Goal: Information Seeking & Learning: Learn about a topic

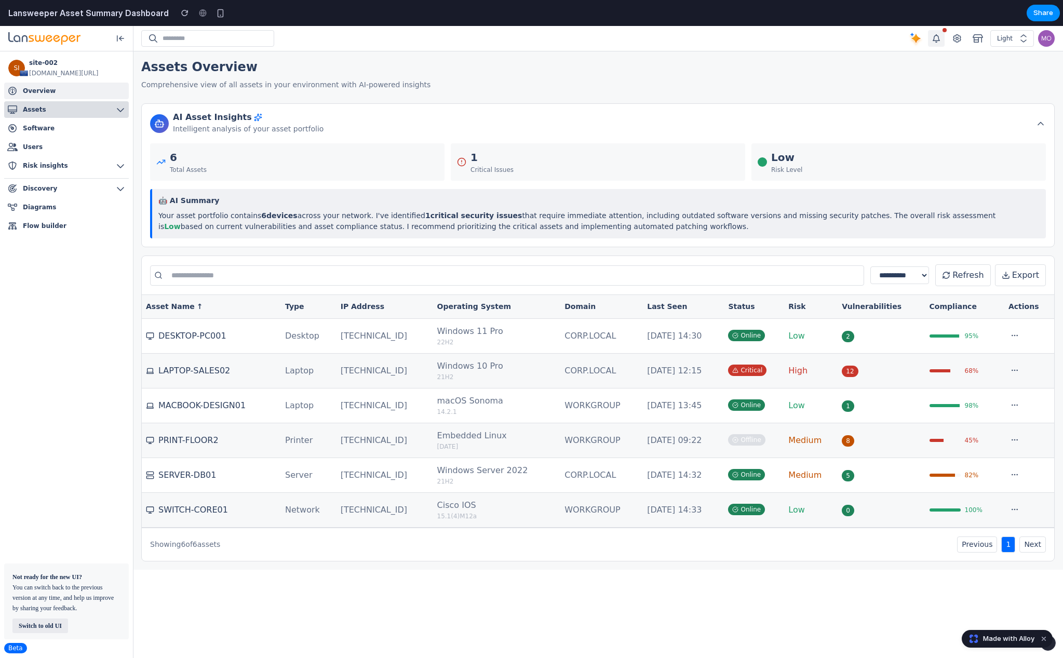
click at [78, 111] on button "Assets" at bounding box center [66, 109] width 125 height 17
click at [291, 161] on div "6 Total Assets" at bounding box center [297, 161] width 294 height 37
click at [578, 178] on div "1 Critical Issues" at bounding box center [598, 161] width 294 height 37
click at [1037, 124] on icon at bounding box center [1040, 123] width 10 height 10
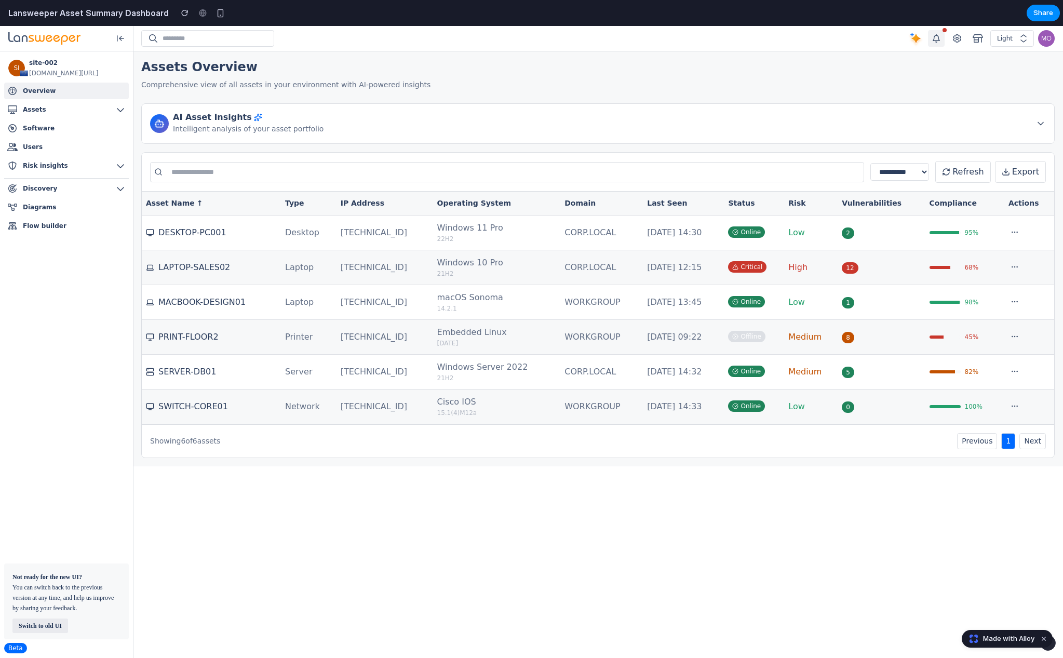
click at [1037, 124] on icon at bounding box center [1040, 123] width 10 height 10
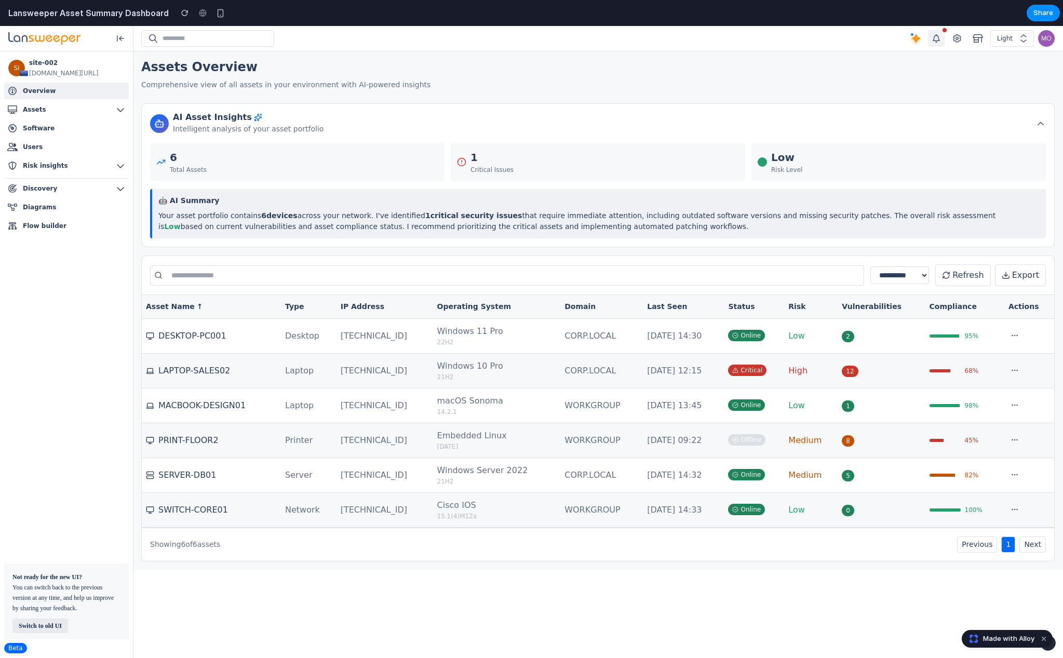
click at [1037, 124] on icon at bounding box center [1040, 123] width 10 height 10
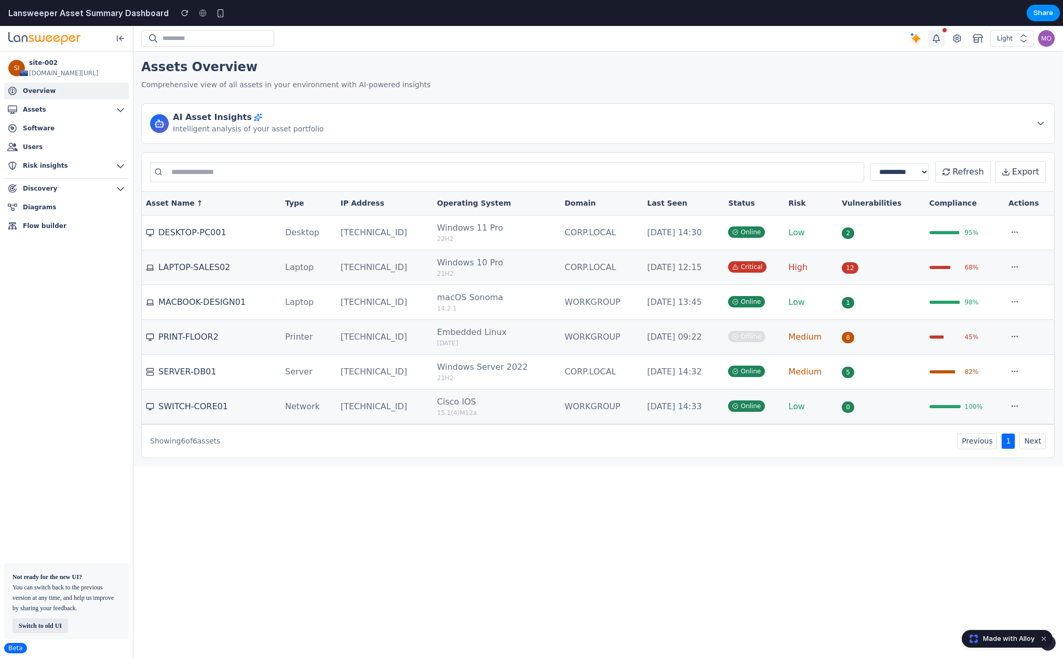
click at [1037, 124] on icon at bounding box center [1040, 123] width 10 height 10
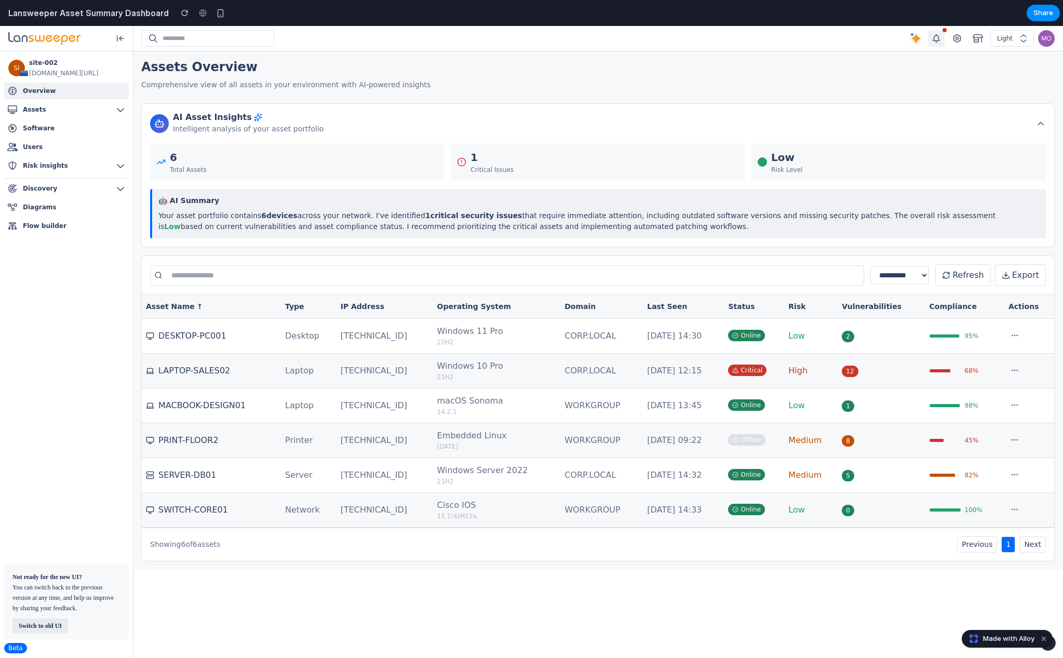
click at [1009, 276] on icon at bounding box center [1006, 277] width 6 height 2
click at [976, 273] on button "Refresh" at bounding box center [962, 275] width 55 height 22
click at [680, 272] on input "text" at bounding box center [507, 275] width 714 height 20
click at [132, 350] on div "SI site-002 [URL][DOMAIN_NAME] Overview Overview Assets Assets Categorization S…" at bounding box center [66, 305] width 133 height 508
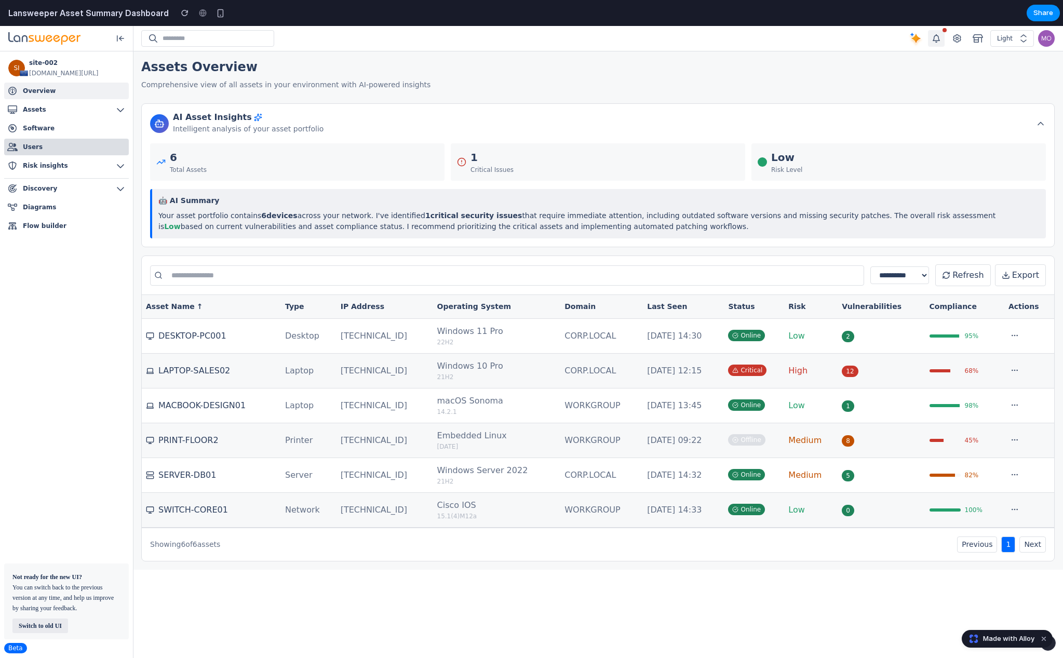
click at [90, 150] on link "Users Users" at bounding box center [66, 147] width 125 height 17
click at [82, 127] on link "Software Software" at bounding box center [66, 128] width 125 height 17
click at [77, 102] on button "Assets" at bounding box center [66, 109] width 125 height 17
click at [254, 116] on icon at bounding box center [258, 117] width 8 height 8
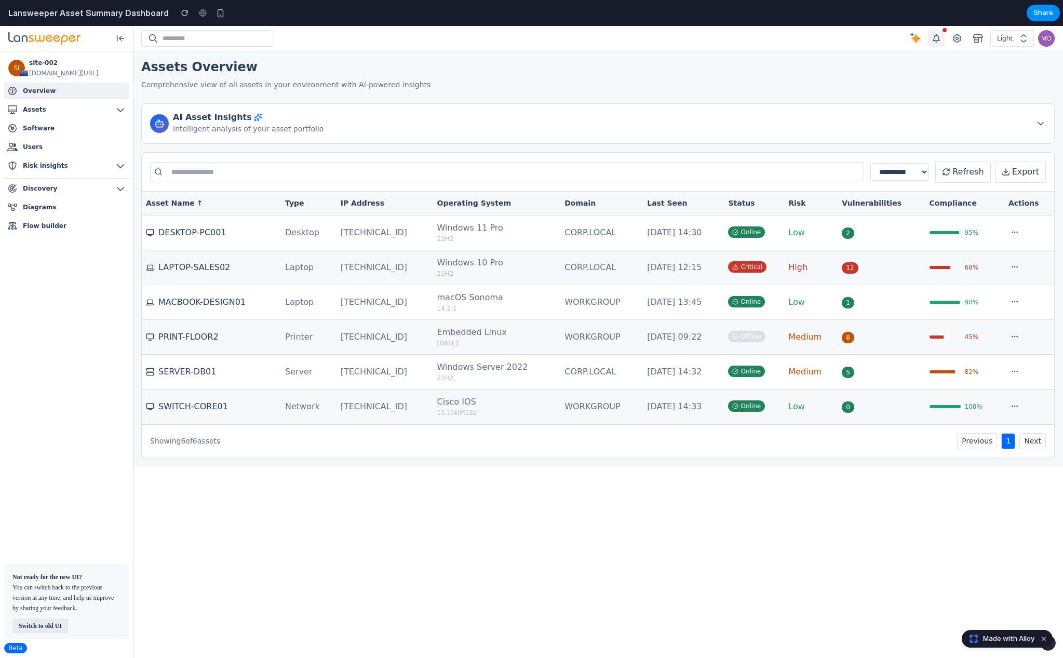
click at [254, 116] on icon at bounding box center [258, 117] width 8 height 8
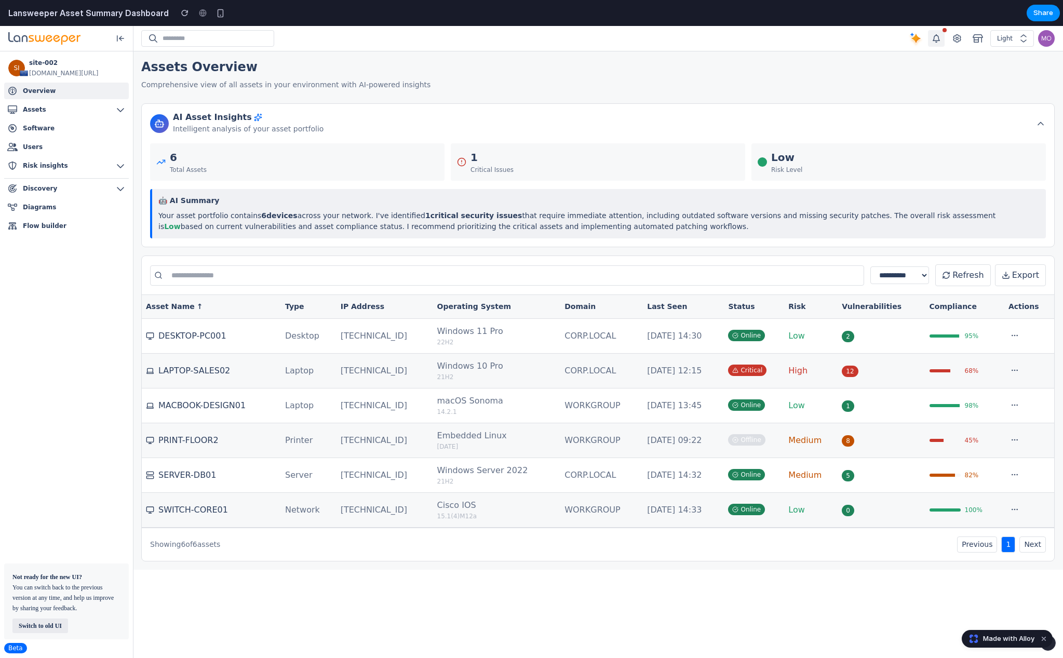
click at [254, 116] on icon at bounding box center [258, 117] width 8 height 8
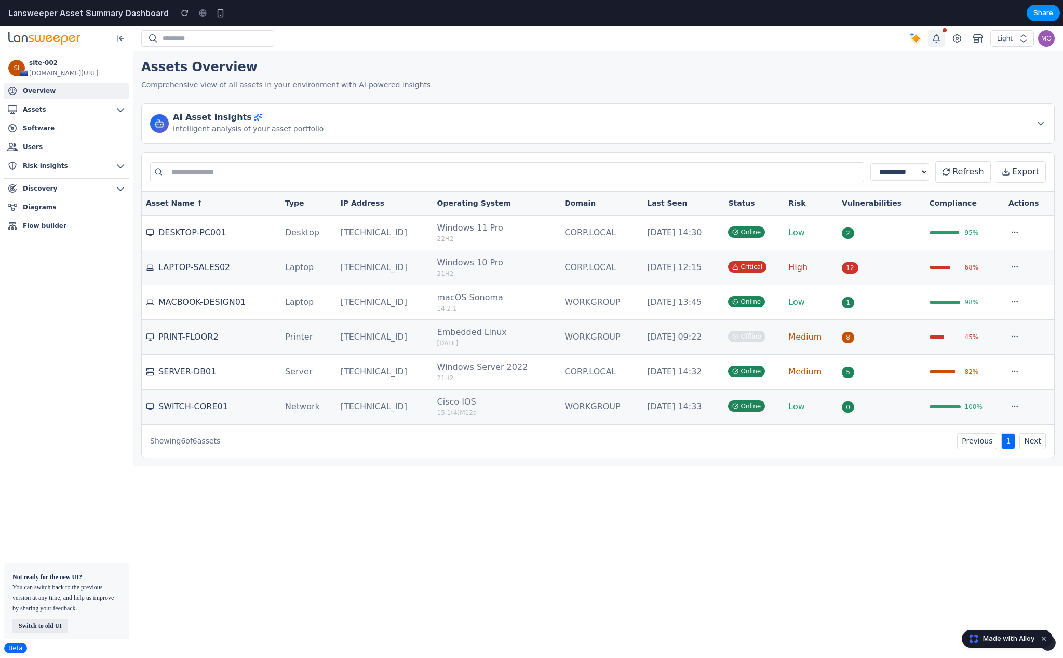
click at [254, 116] on icon at bounding box center [258, 117] width 8 height 8
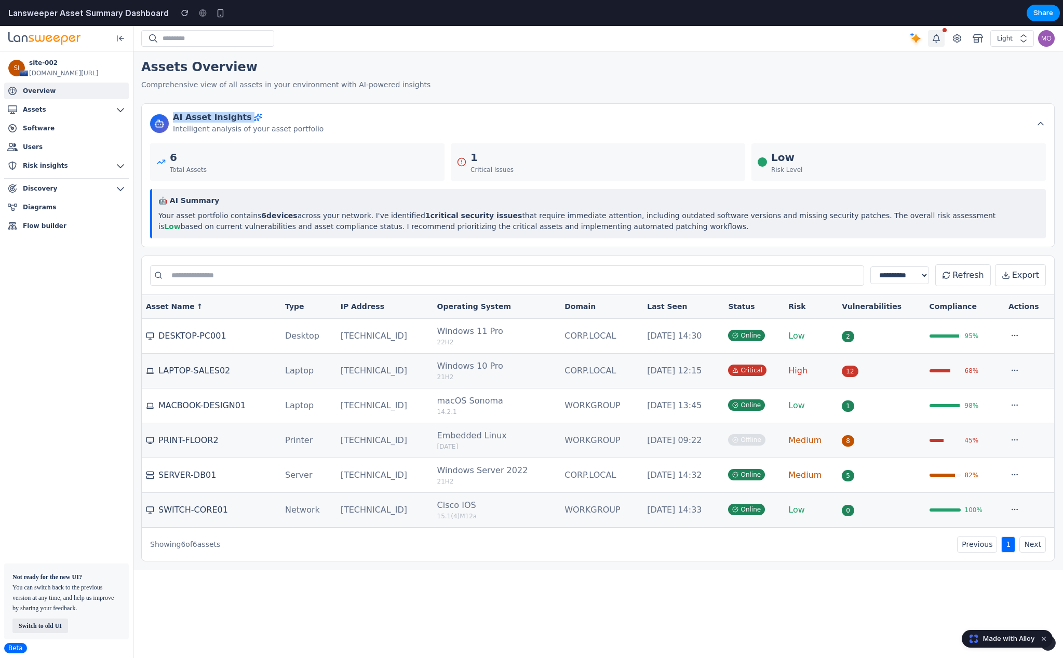
click at [254, 116] on icon at bounding box center [258, 117] width 8 height 8
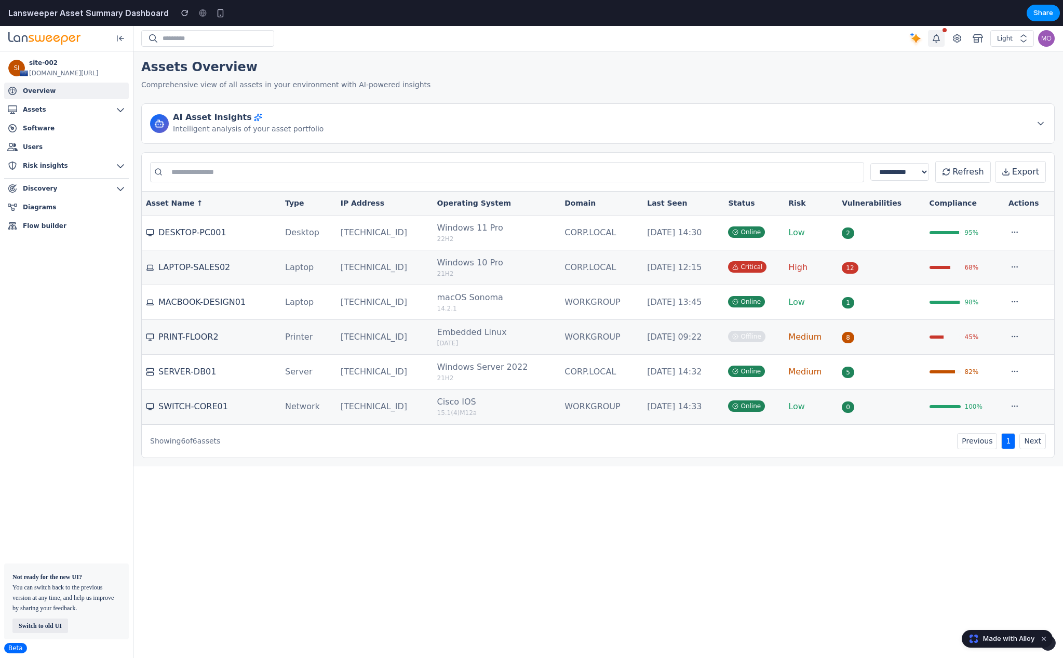
click at [350, 138] on div "AI Asset Insights Intelligent analysis of your asset portfolio" at bounding box center [597, 123] width 913 height 40
click at [376, 120] on div "AI Asset Insights Intelligent analysis of your asset portfolio" at bounding box center [598, 123] width 896 height 23
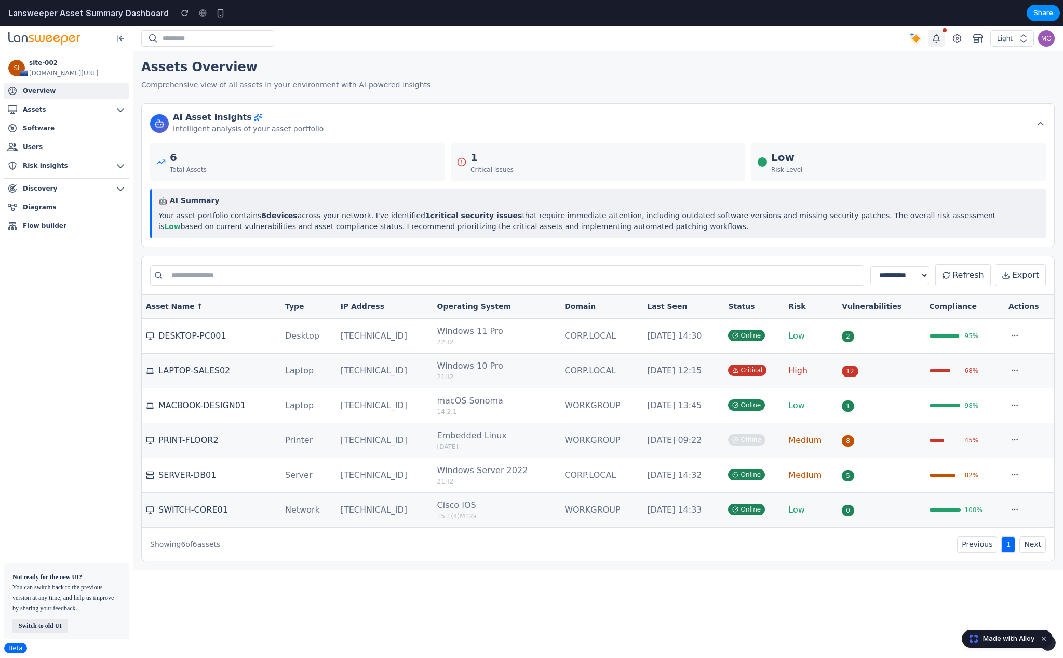
click at [480, 163] on div "1" at bounding box center [491, 158] width 43 height 16
click at [251, 271] on input "text" at bounding box center [507, 275] width 714 height 20
click at [267, 374] on div "LAPTOP-SALES02" at bounding box center [211, 370] width 131 height 12
click at [1007, 37] on div "Light" at bounding box center [1006, 38] width 19 height 10
click at [957, 36] on icon "button" at bounding box center [957, 38] width 10 height 8
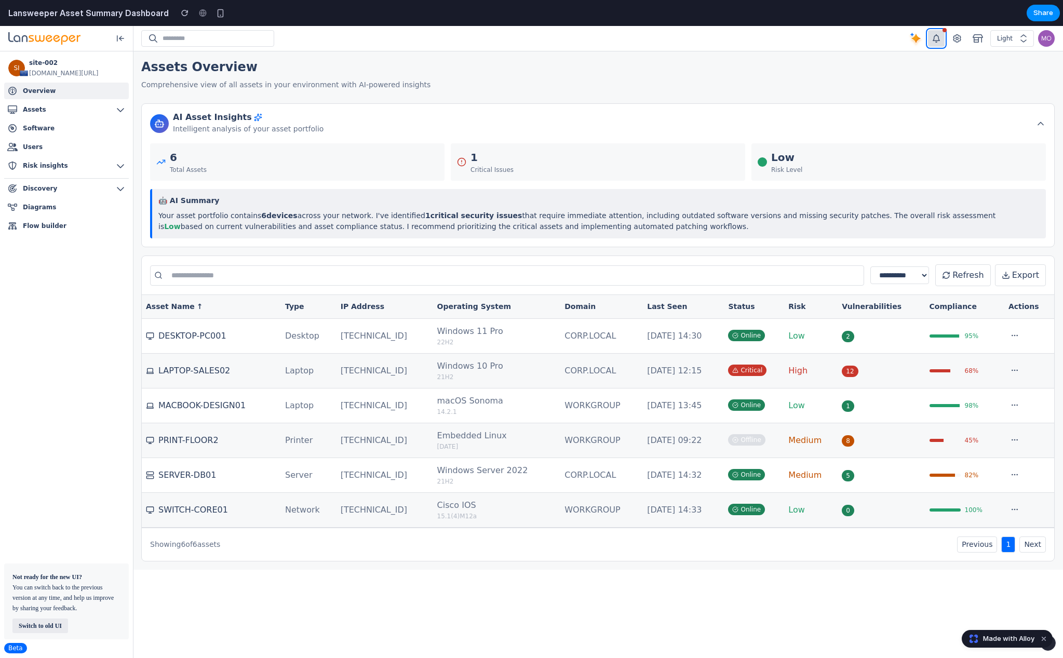
click at [943, 36] on button "button" at bounding box center [936, 38] width 17 height 17
click at [911, 37] on img at bounding box center [915, 38] width 17 height 17
click at [69, 98] on link "Overview Overview" at bounding box center [66, 91] width 125 height 17
click at [66, 113] on button "Assets" at bounding box center [66, 109] width 125 height 17
click at [58, 134] on link "Software Software" at bounding box center [66, 128] width 125 height 17
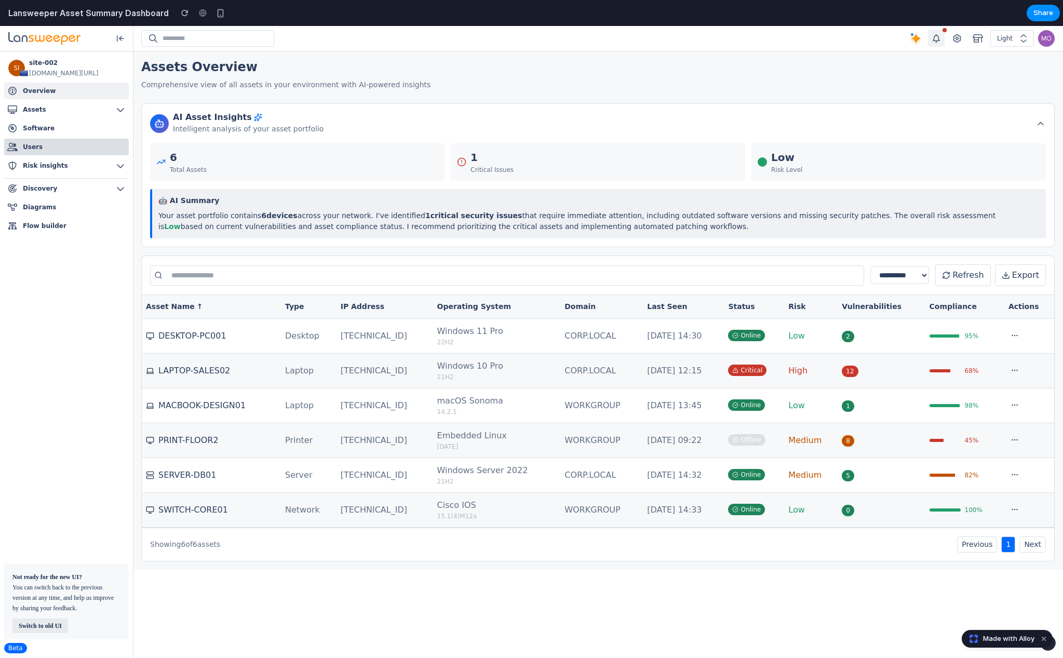
click at [58, 149] on link "Users Users" at bounding box center [66, 147] width 125 height 17
click at [58, 207] on link "Diagrams Diagrams" at bounding box center [66, 207] width 125 height 17
click at [58, 191] on button "Discovery" at bounding box center [66, 188] width 125 height 17
click at [212, 8] on button "button" at bounding box center [220, 13] width 16 height 16
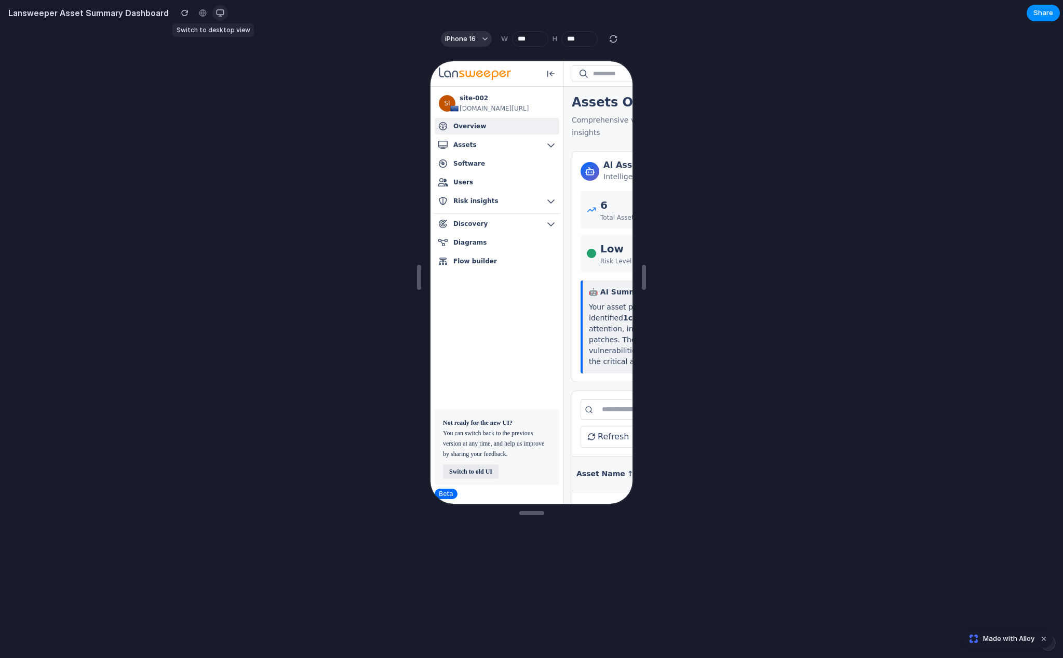
click at [215, 11] on button "button" at bounding box center [220, 13] width 16 height 16
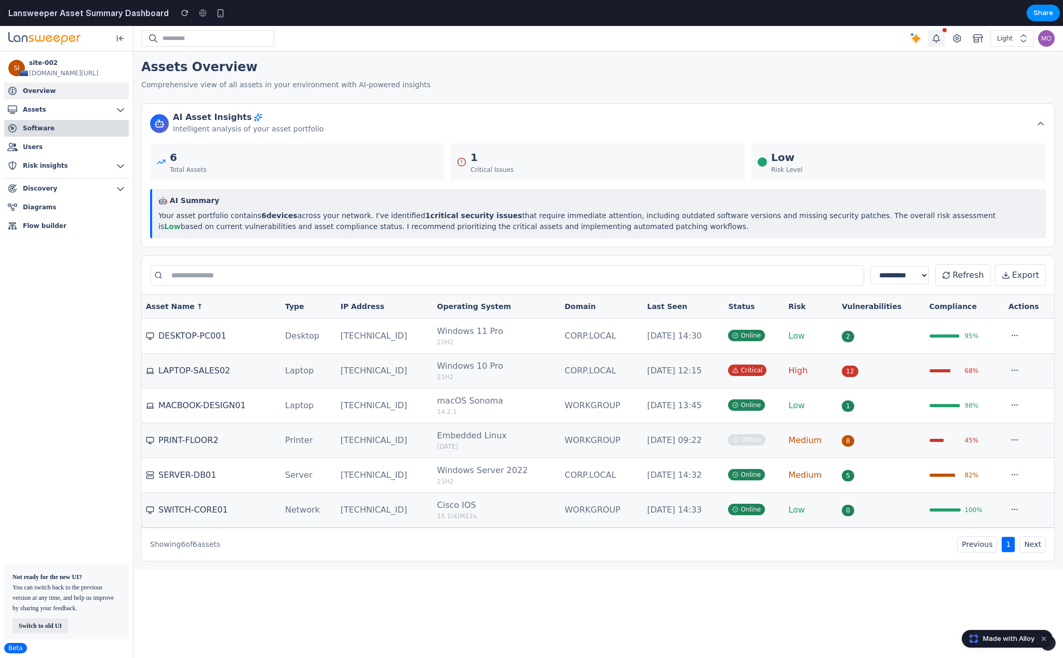
click at [110, 126] on link "Software Software" at bounding box center [66, 128] width 125 height 17
click at [107, 110] on button "Assets" at bounding box center [66, 109] width 125 height 17
click at [121, 113] on icon at bounding box center [120, 109] width 10 height 10
click at [164, 130] on div at bounding box center [159, 123] width 19 height 19
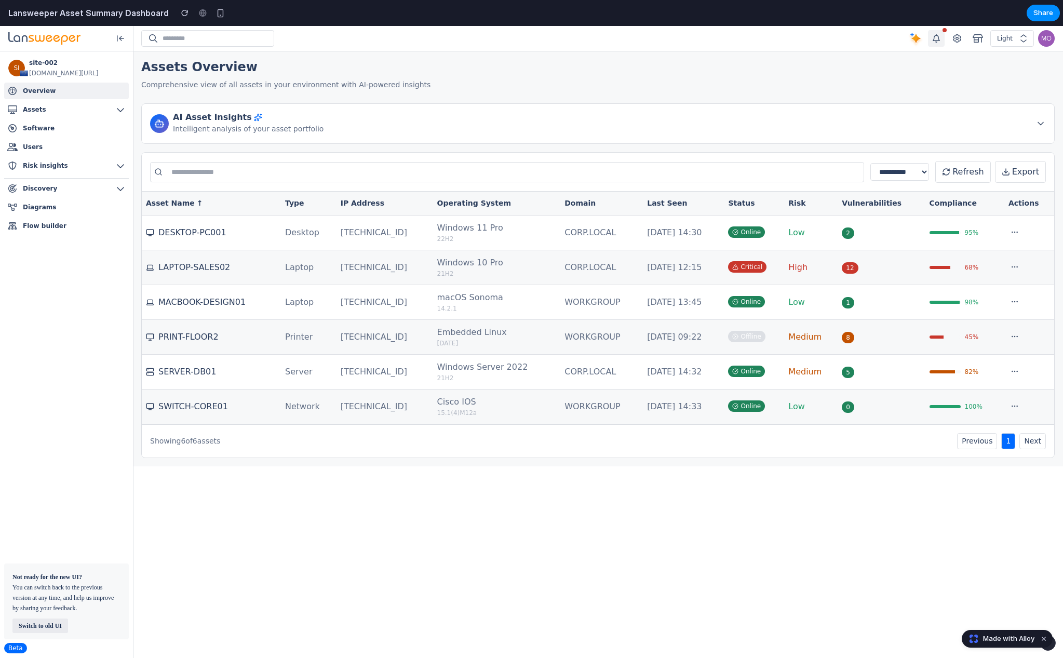
click at [164, 130] on div at bounding box center [159, 123] width 19 height 19
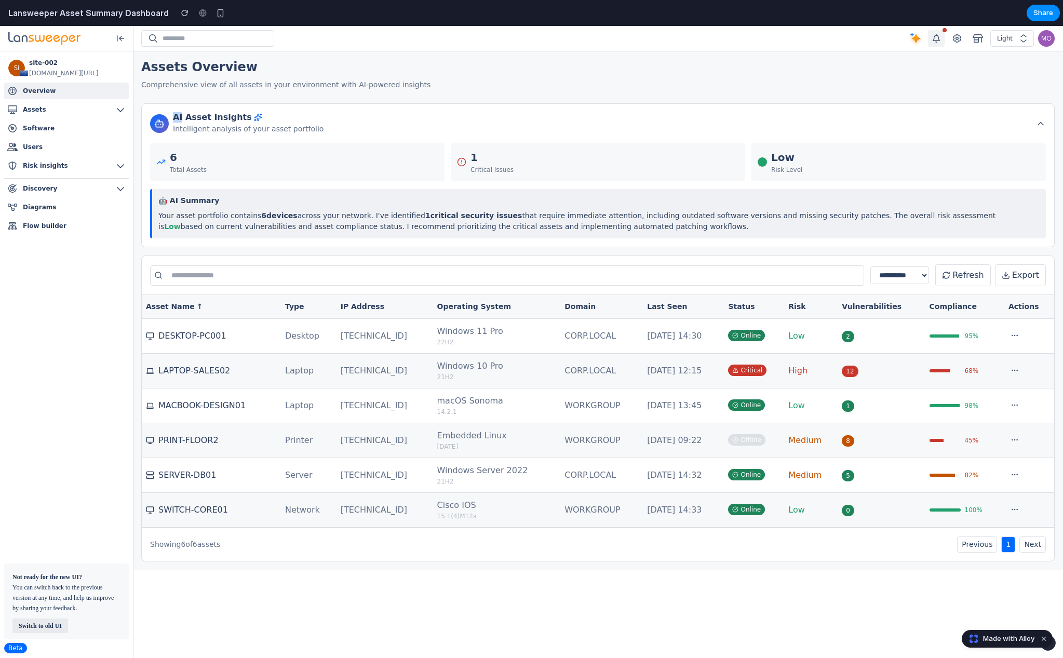
click at [164, 130] on div at bounding box center [159, 123] width 19 height 19
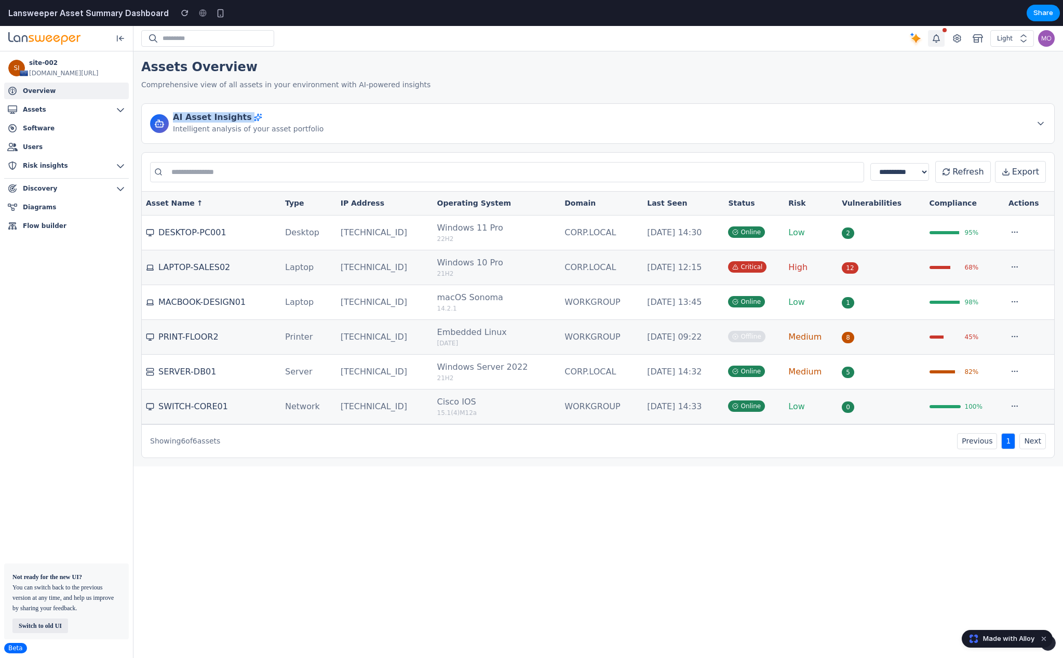
click at [164, 130] on div at bounding box center [159, 123] width 19 height 19
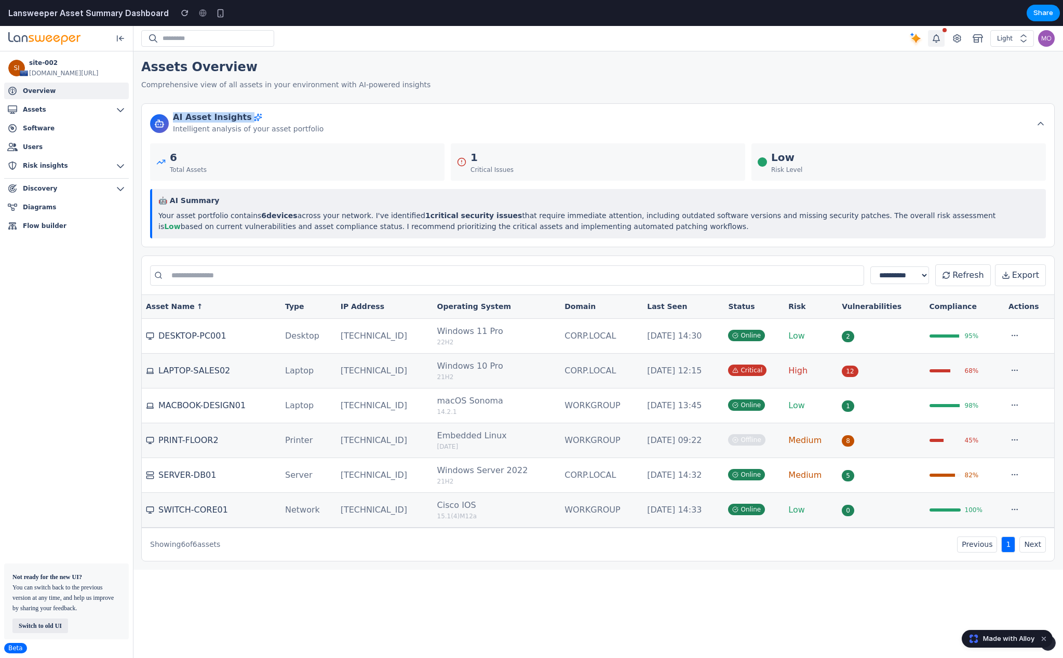
click at [164, 130] on div at bounding box center [159, 123] width 19 height 19
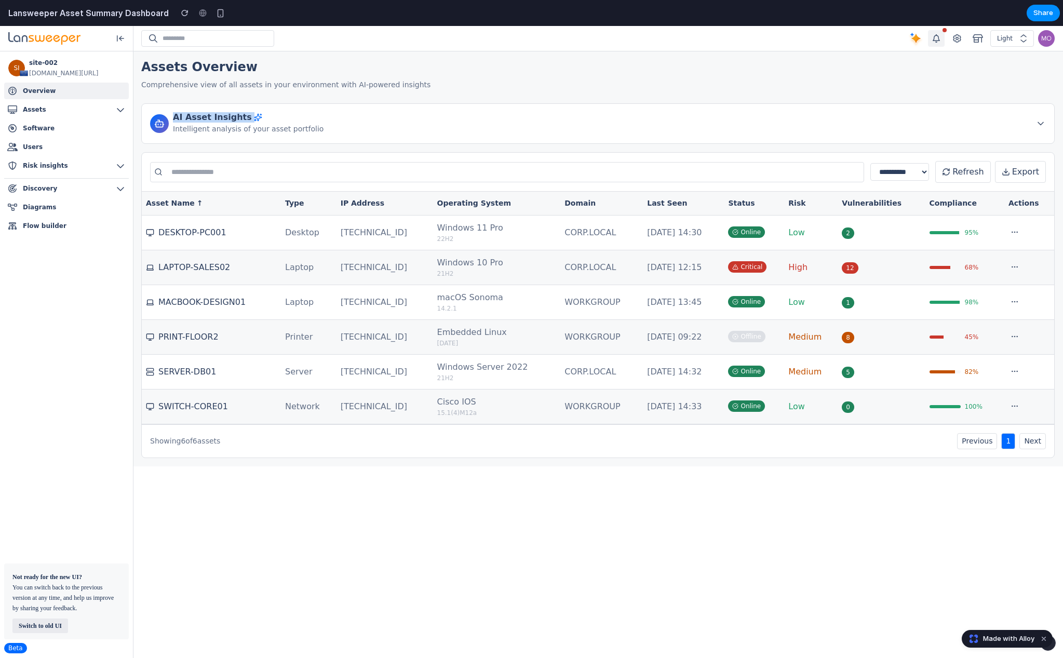
click at [164, 130] on div at bounding box center [159, 123] width 19 height 19
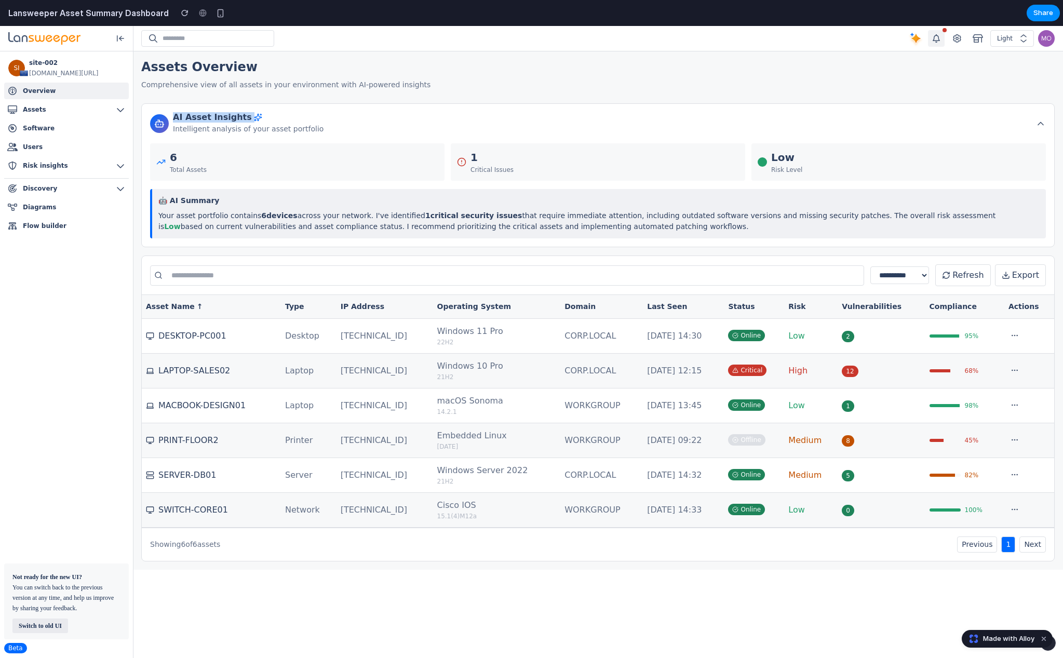
click at [164, 130] on div at bounding box center [159, 123] width 19 height 19
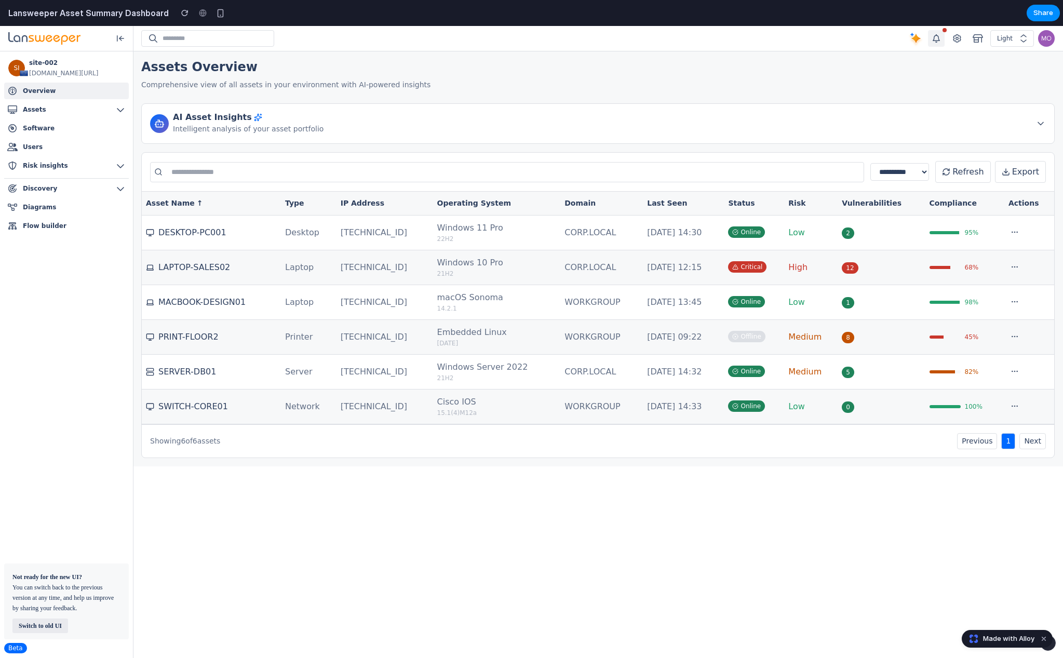
click at [273, 138] on div "AI Asset Insights Intelligent analysis of your asset portfolio" at bounding box center [597, 123] width 913 height 40
click at [298, 124] on p "Intelligent analysis of your asset portfolio" at bounding box center [248, 129] width 151 height 12
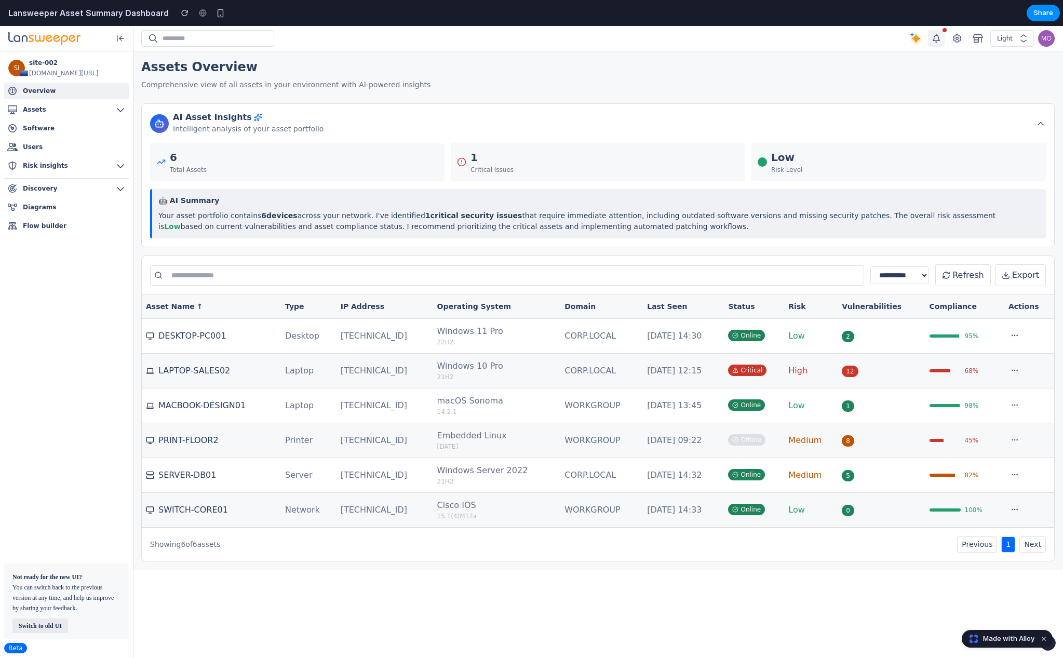
click at [298, 124] on p "Intelligent analysis of your asset portfolio" at bounding box center [248, 129] width 151 height 12
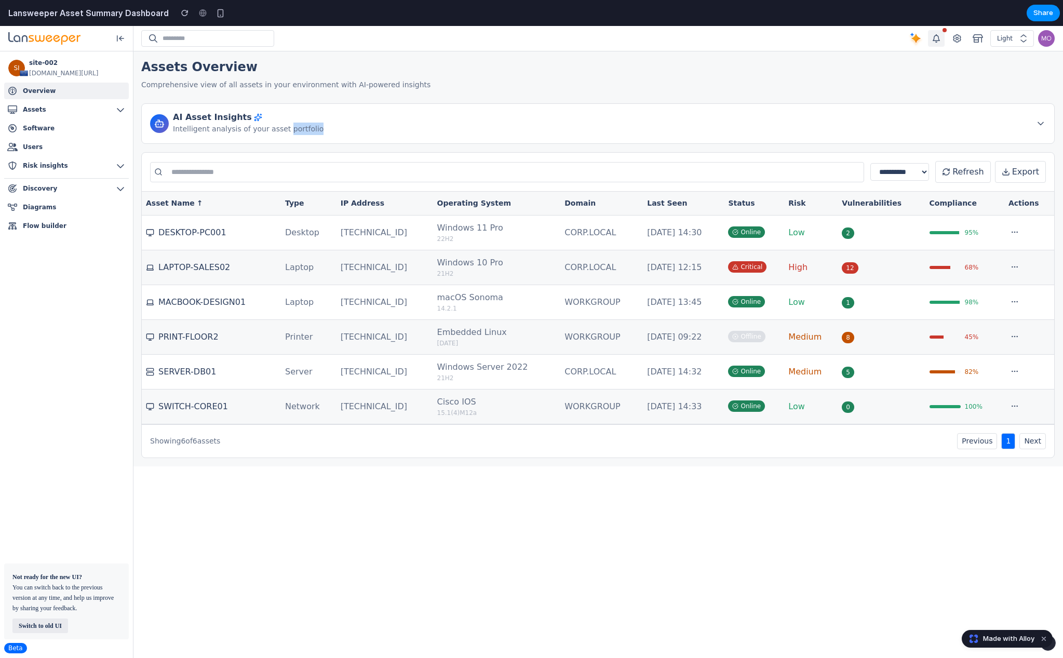
click at [298, 124] on p "Intelligent analysis of your asset portfolio" at bounding box center [248, 129] width 151 height 12
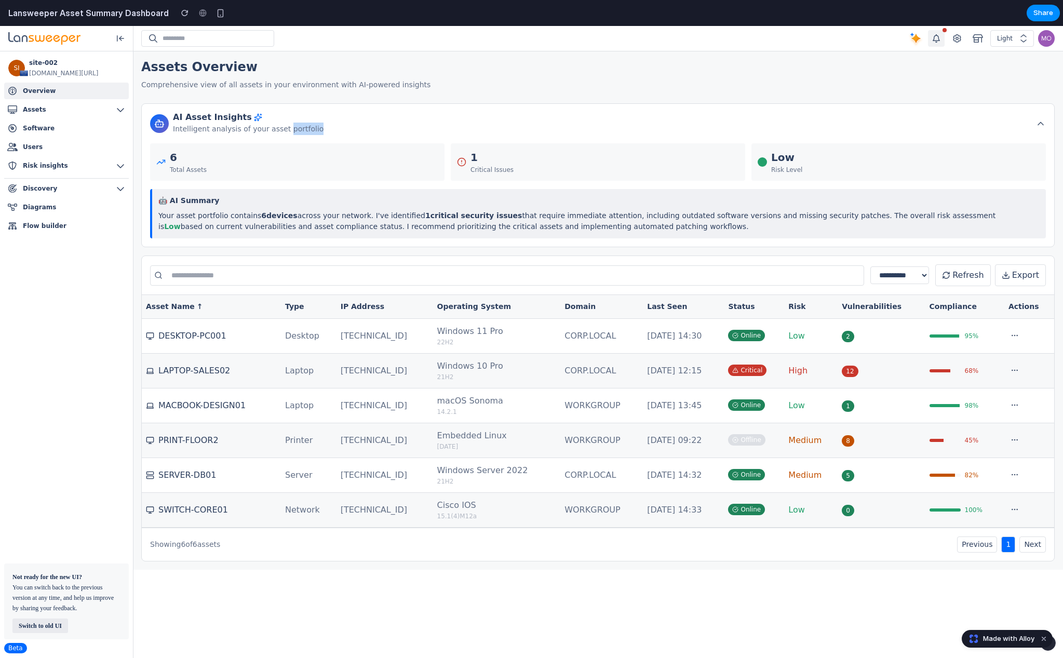
click at [1035, 544] on button "Next" at bounding box center [1032, 544] width 26 height 16
click at [978, 544] on button "Previous" at bounding box center [977, 544] width 40 height 16
click at [560, 387] on td "CORP.LOCAL" at bounding box center [601, 371] width 83 height 35
click at [681, 334] on td "[DATE] 14:30" at bounding box center [683, 336] width 81 height 35
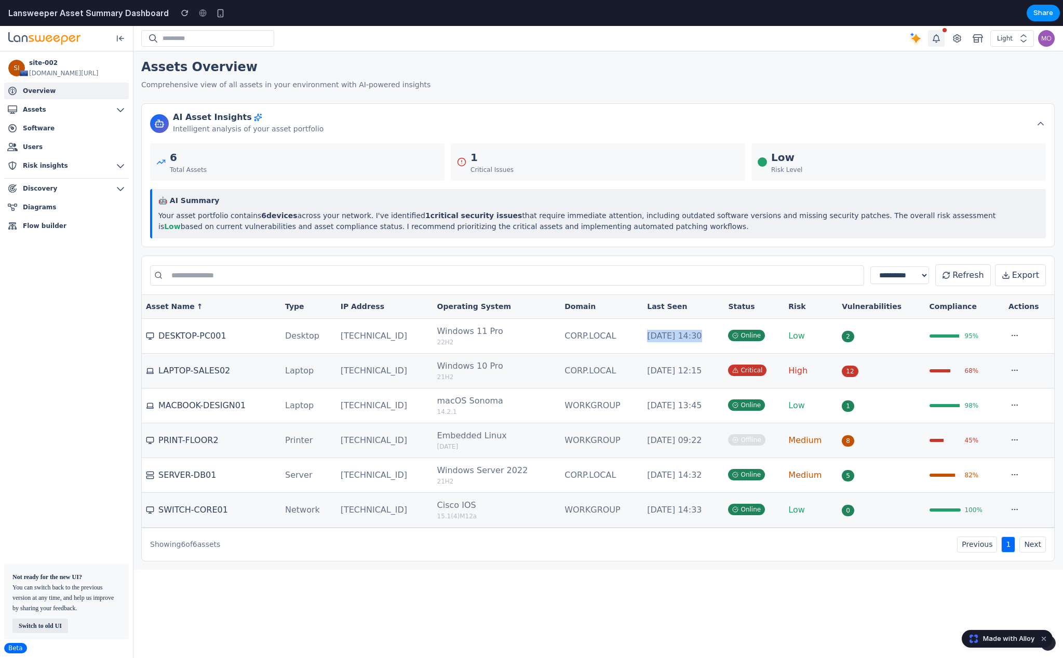
click at [681, 334] on td "[DATE] 14:30" at bounding box center [683, 336] width 81 height 35
click at [757, 438] on div "Offline" at bounding box center [746, 439] width 37 height 11
click at [53, 180] on button "Discovery" at bounding box center [66, 188] width 125 height 17
click at [51, 164] on span "Risk insights" at bounding box center [45, 165] width 45 height 10
